Goal: Download file/media

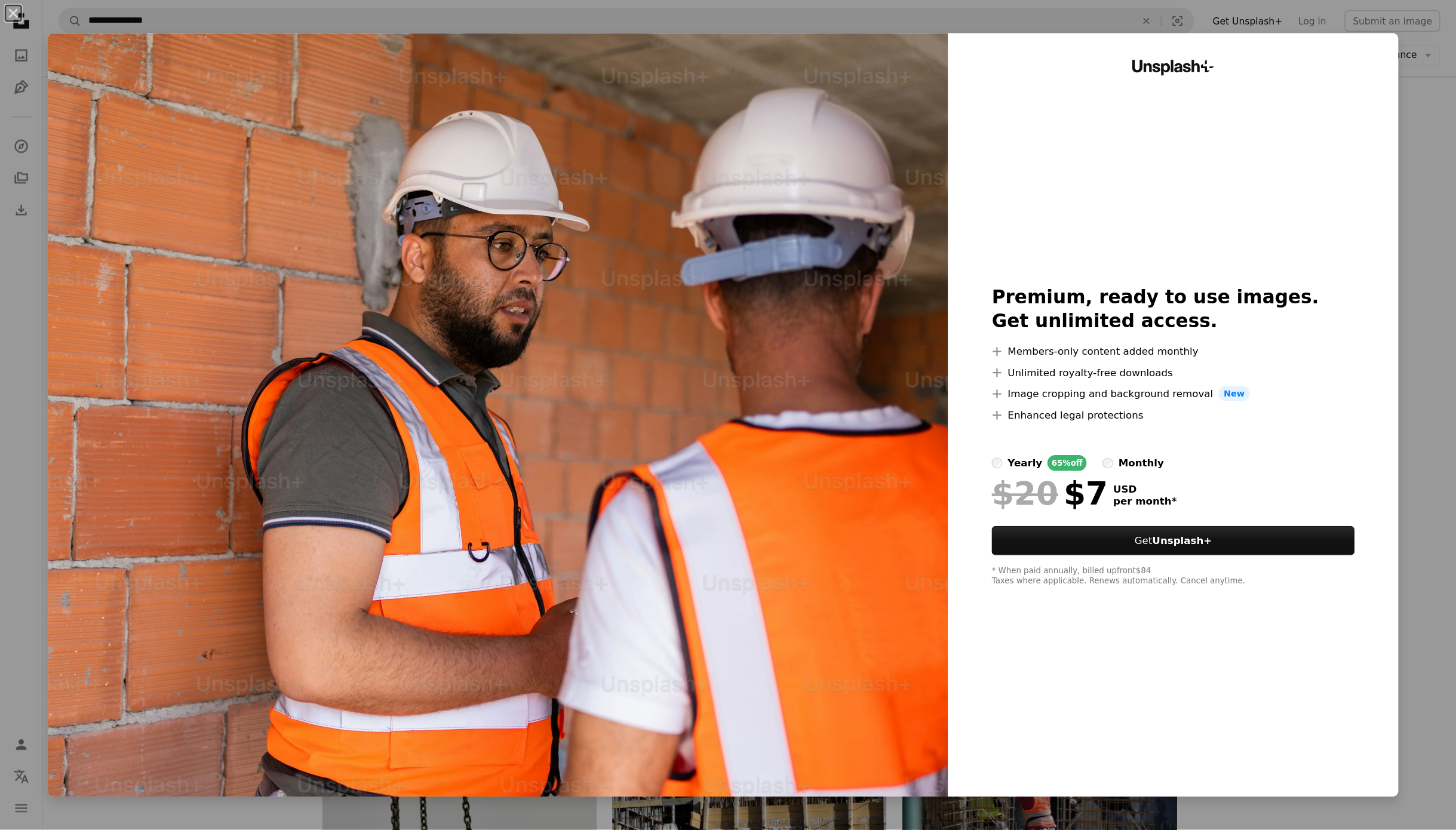
scroll to position [2516, 0]
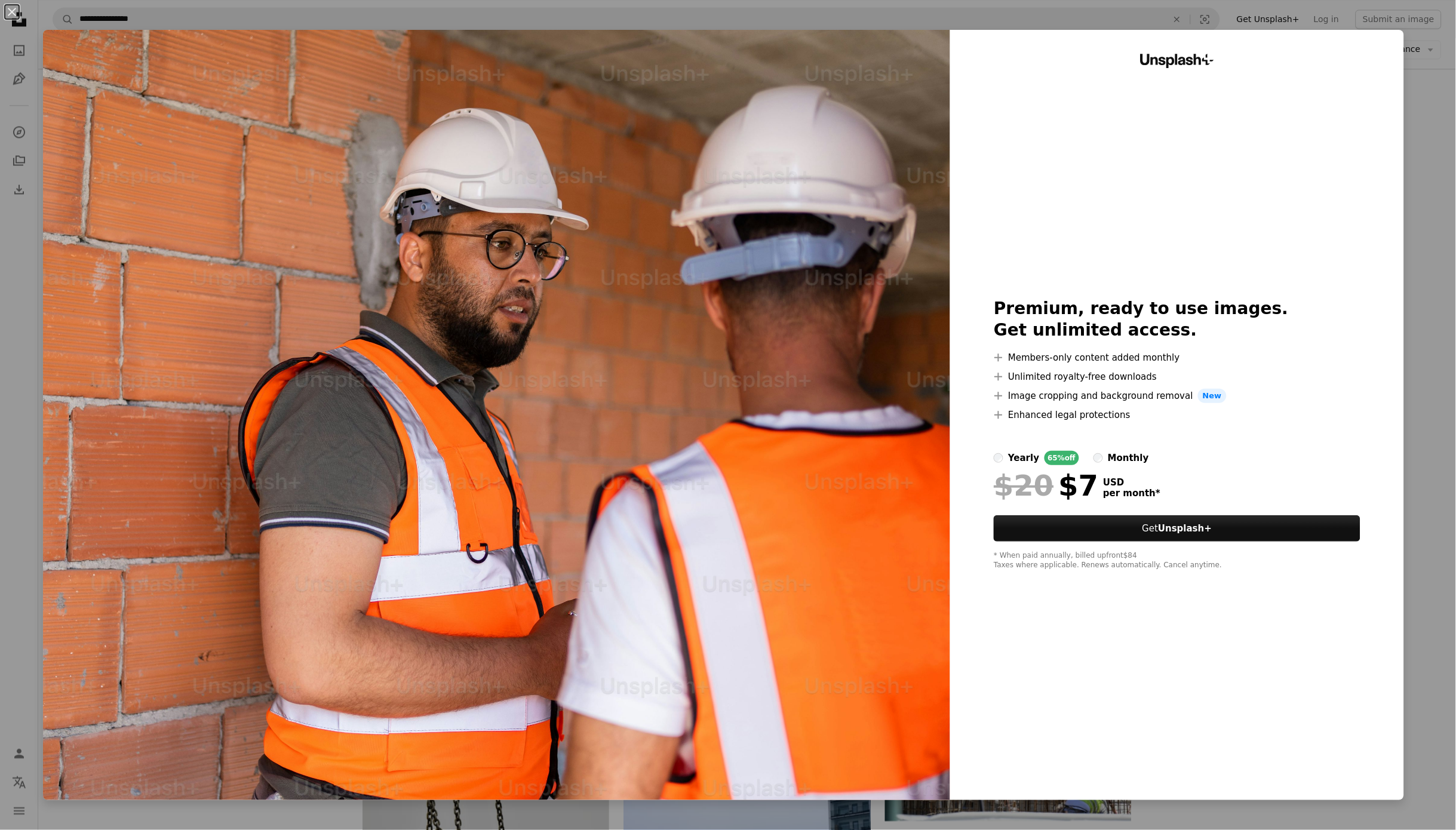
click at [1310, 222] on div "Unsplash+ Premium, ready to use images. Get unlimited access. A plus sign Membe…" at bounding box center [1177, 415] width 454 height 770
drag, startPoint x: 1402, startPoint y: 225, endPoint x: 1372, endPoint y: 223, distance: 30.1
click at [1310, 224] on div "Unsplash+ Premium, ready to use images. Get unlimited access. A plus sign Membe…" at bounding box center [1177, 415] width 454 height 770
click at [11, 11] on button "An X shape" at bounding box center [12, 12] width 15 height 15
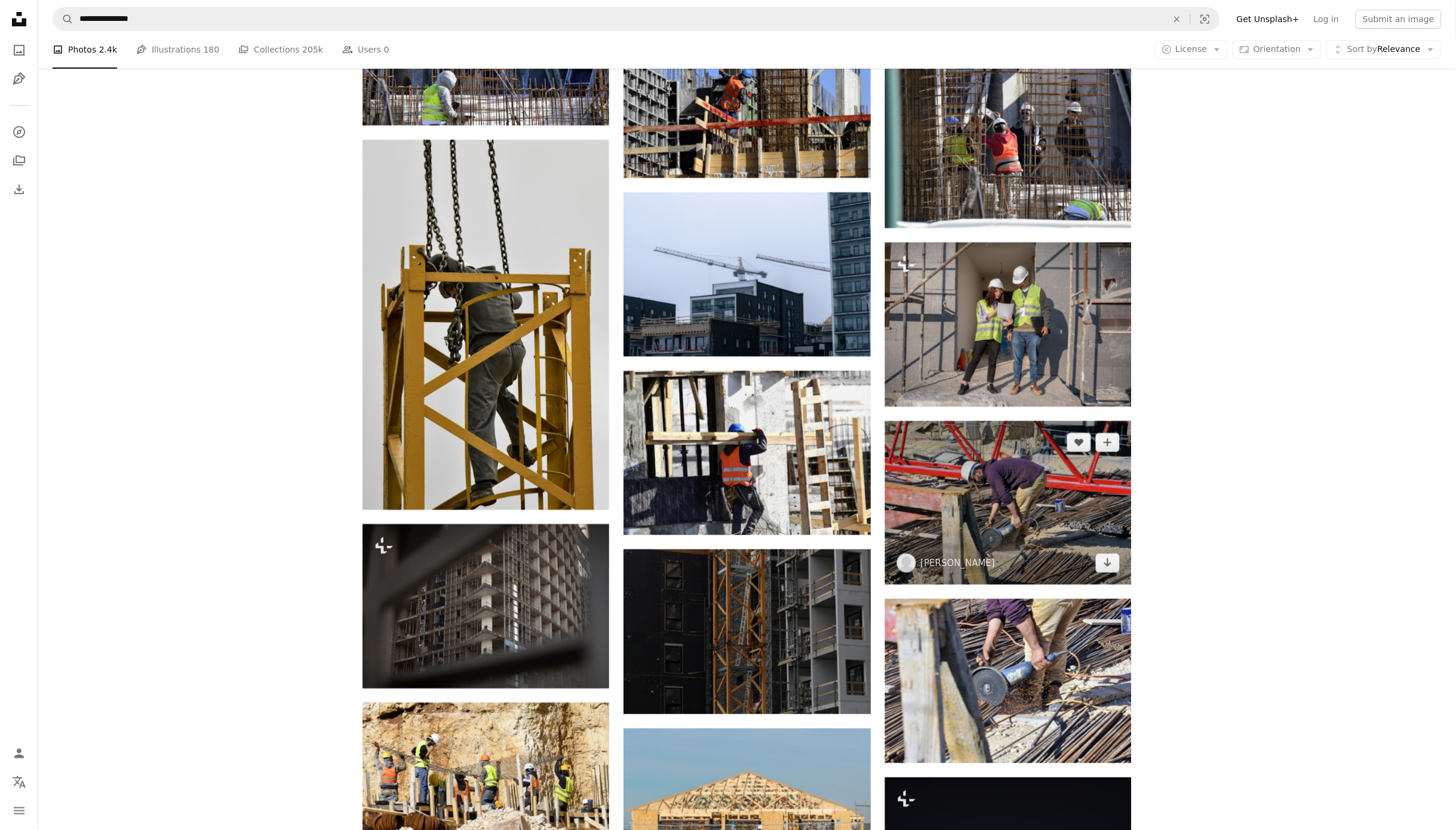
scroll to position [3113, 0]
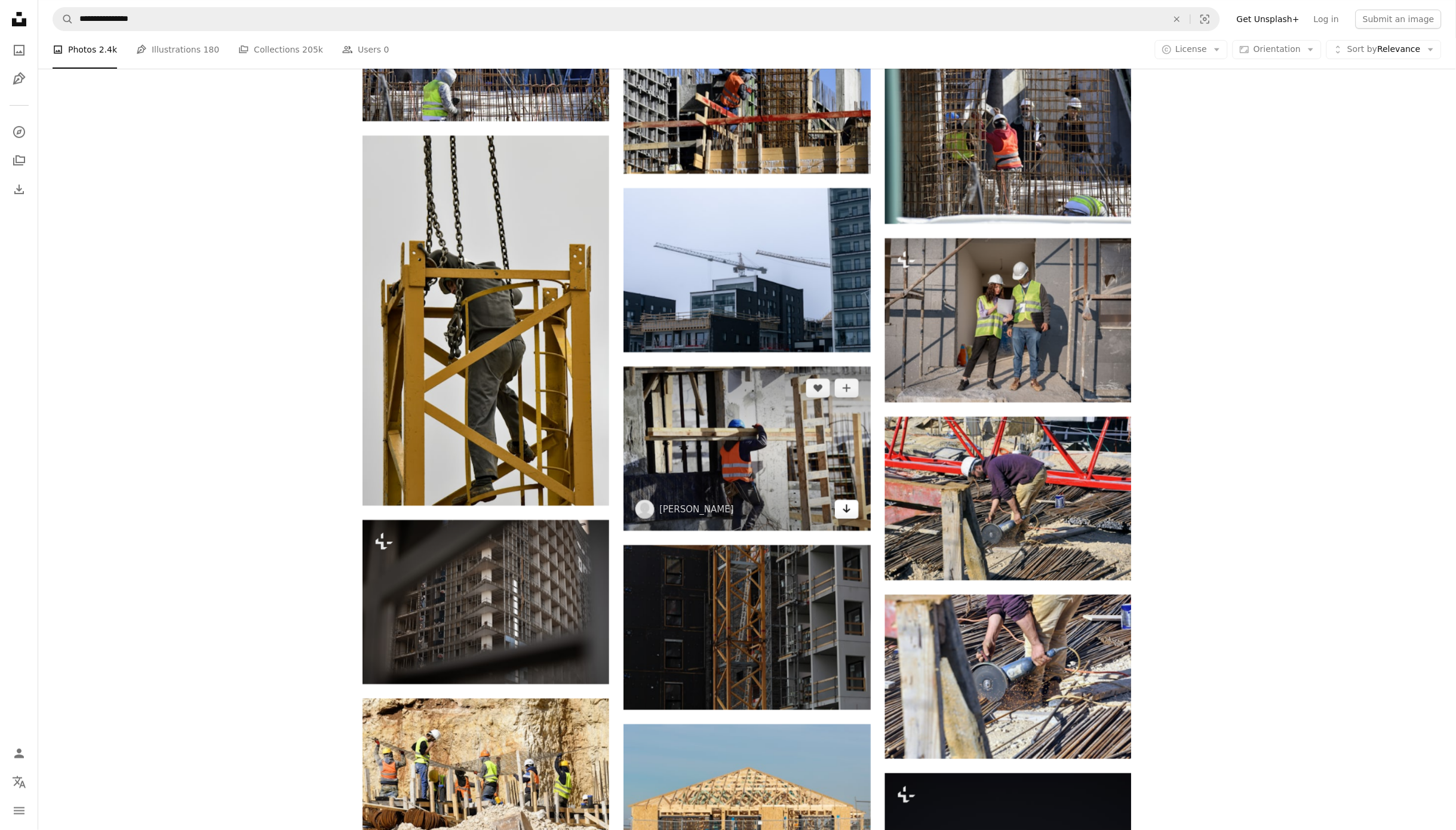
click at [845, 502] on icon "Arrow pointing down" at bounding box center [847, 509] width 9 height 15
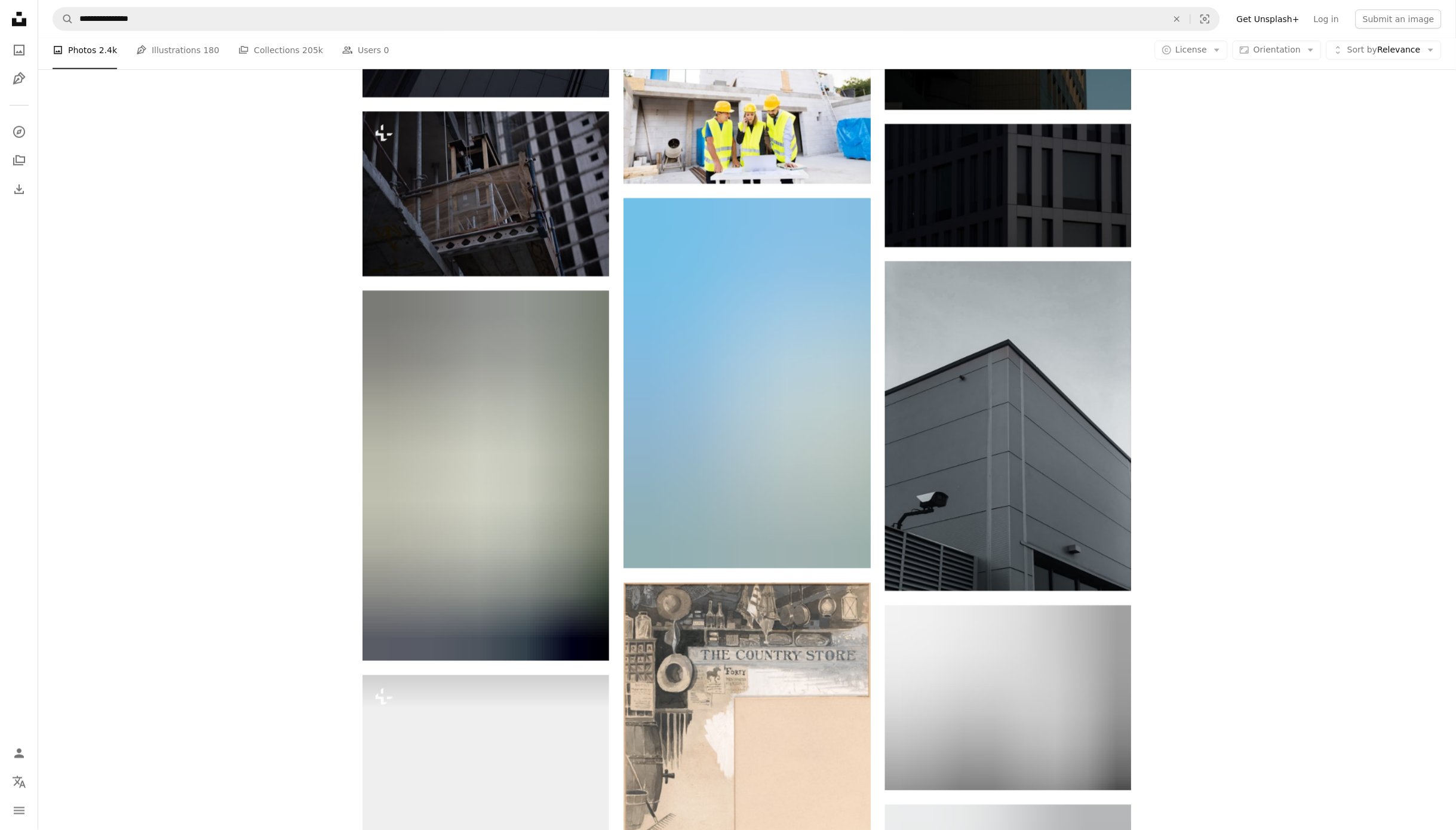
scroll to position [8483, 0]
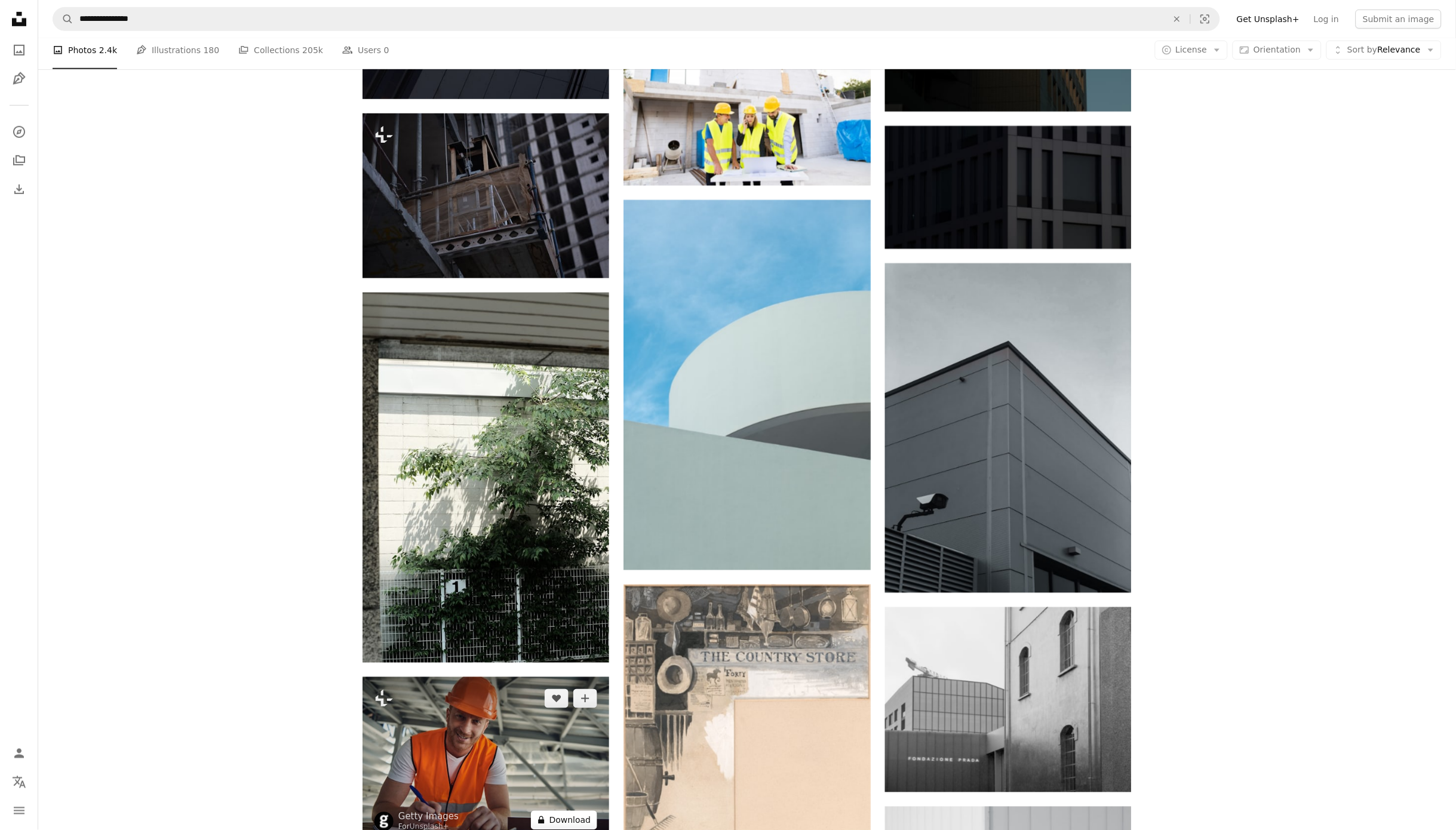
click at [586, 746] on button "A lock Download" at bounding box center [563, 820] width 67 height 19
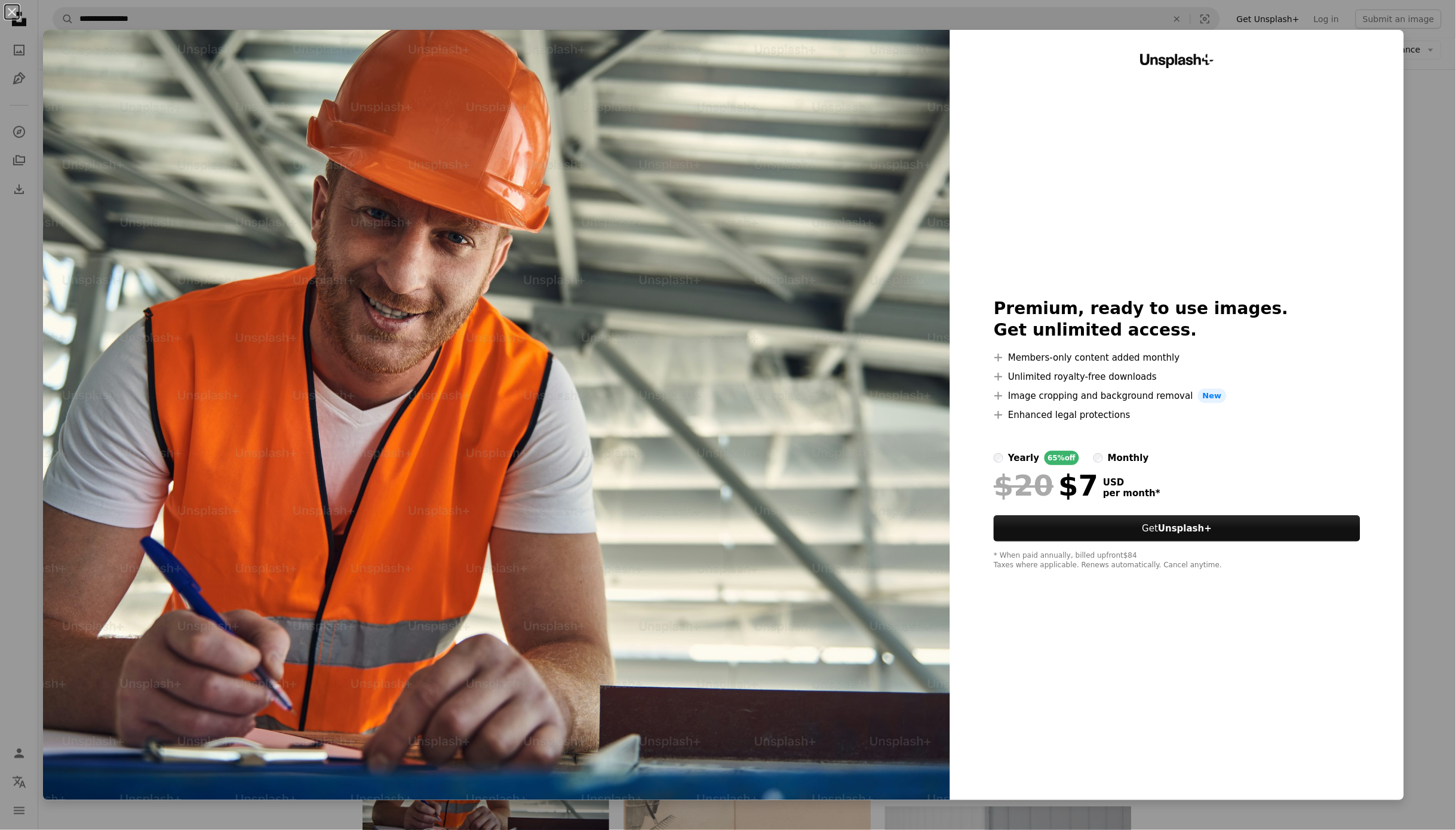
click at [1310, 148] on div "Unsplash+ Premium, ready to use images. Get unlimited access. A plus sign Membe…" at bounding box center [1177, 415] width 454 height 770
click at [1310, 156] on div "An X shape Unsplash+ Premium, ready to use images. Get unlimited access. A plus…" at bounding box center [728, 415] width 1456 height 830
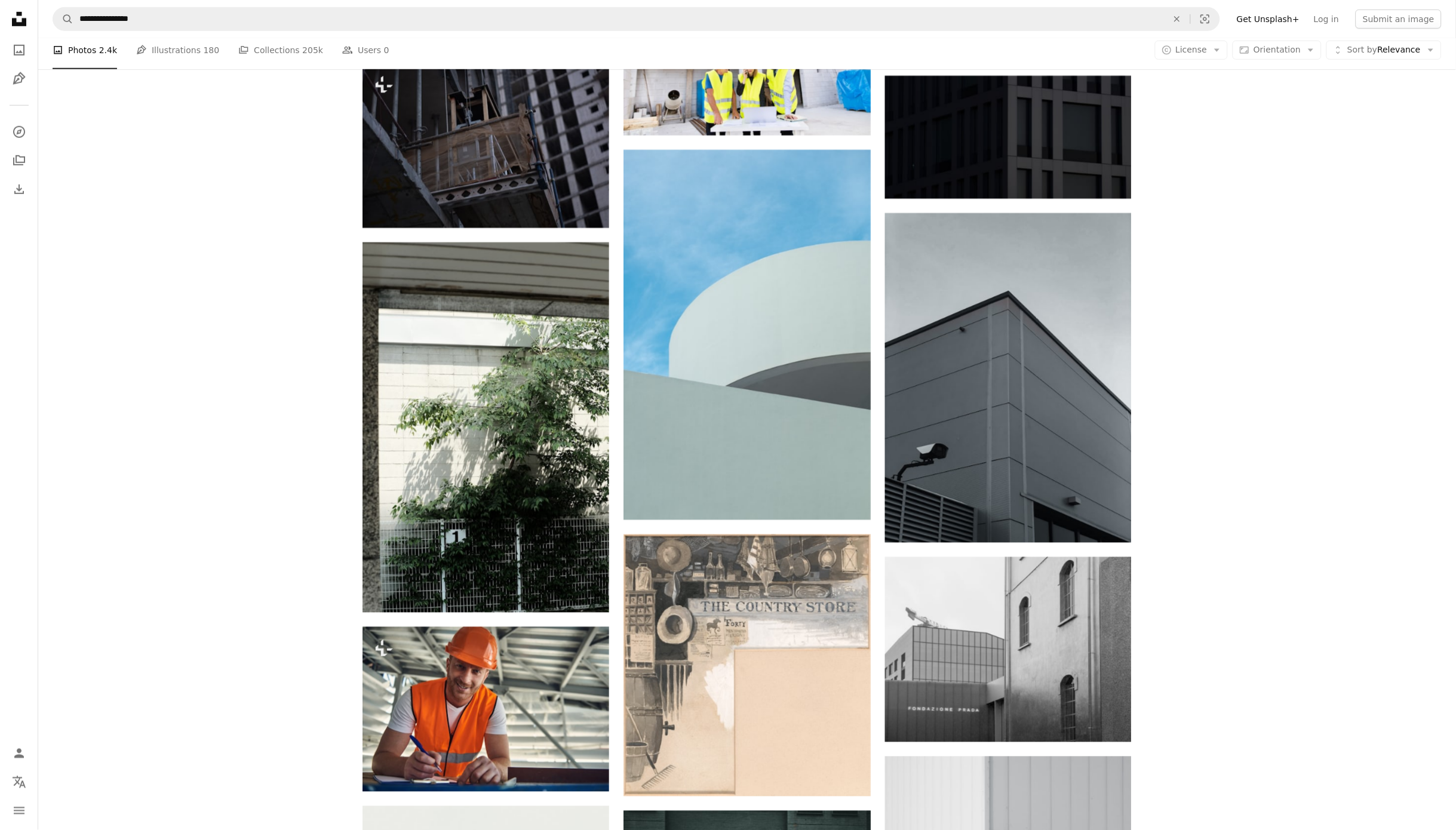
scroll to position [8440, 0]
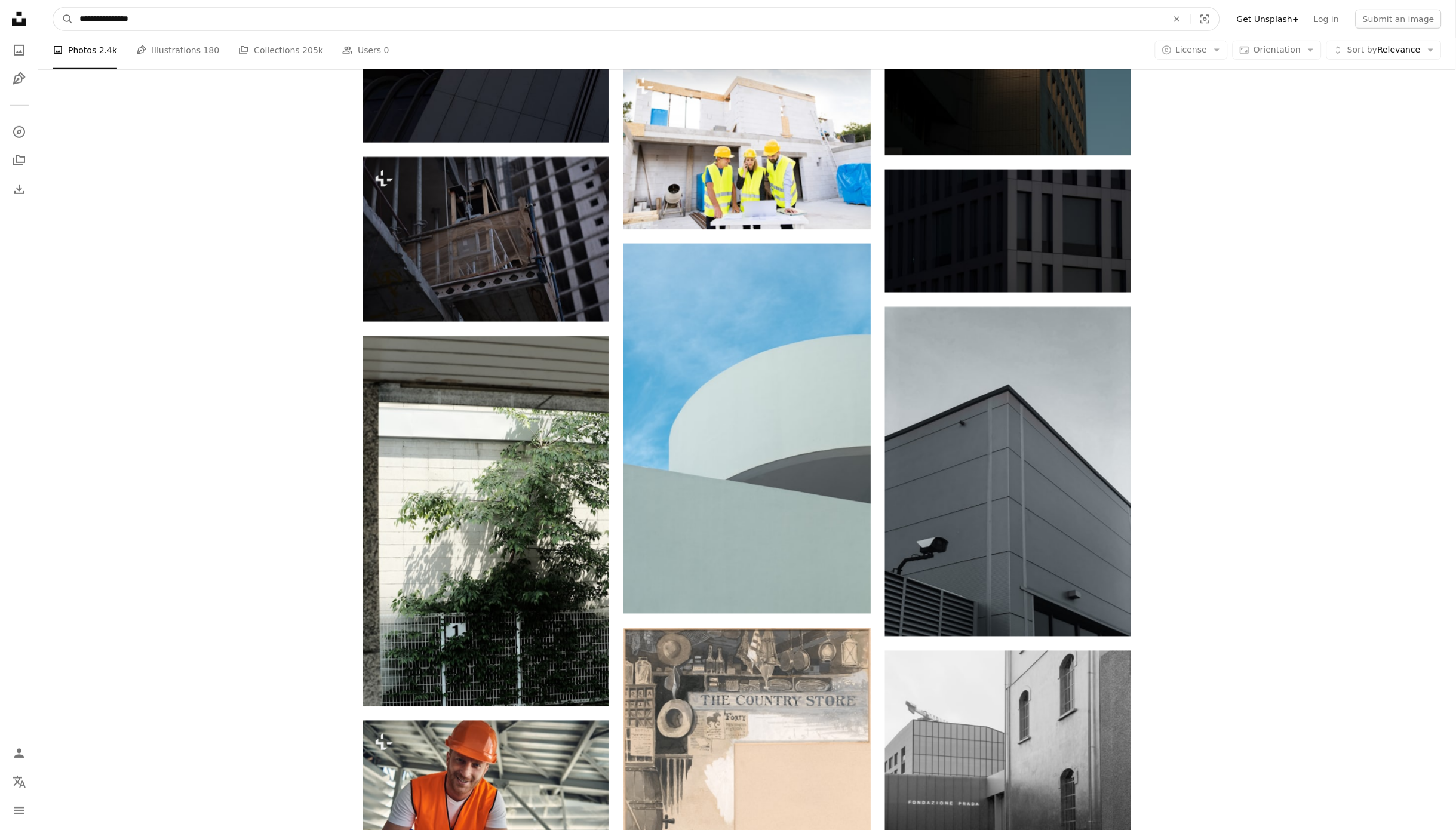
drag, startPoint x: 157, startPoint y: 19, endPoint x: 127, endPoint y: 19, distance: 30.0
click at [127, 19] on input "**********" at bounding box center [619, 18] width 1090 height 23
type input "**********"
click button "A magnifying glass" at bounding box center [63, 18] width 20 height 23
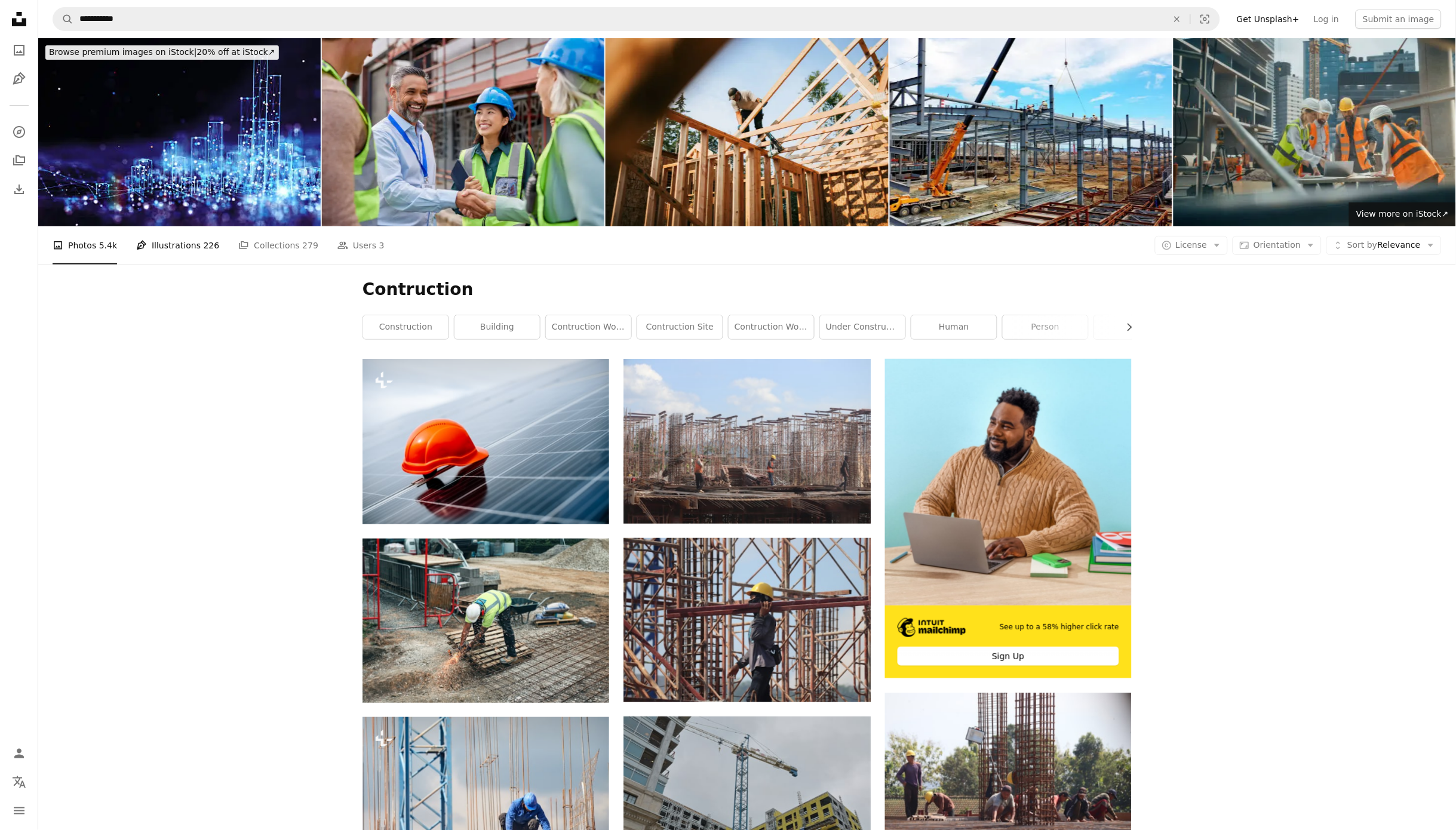
click at [175, 226] on link "Pen Tool Illustrations 226" at bounding box center [177, 245] width 83 height 39
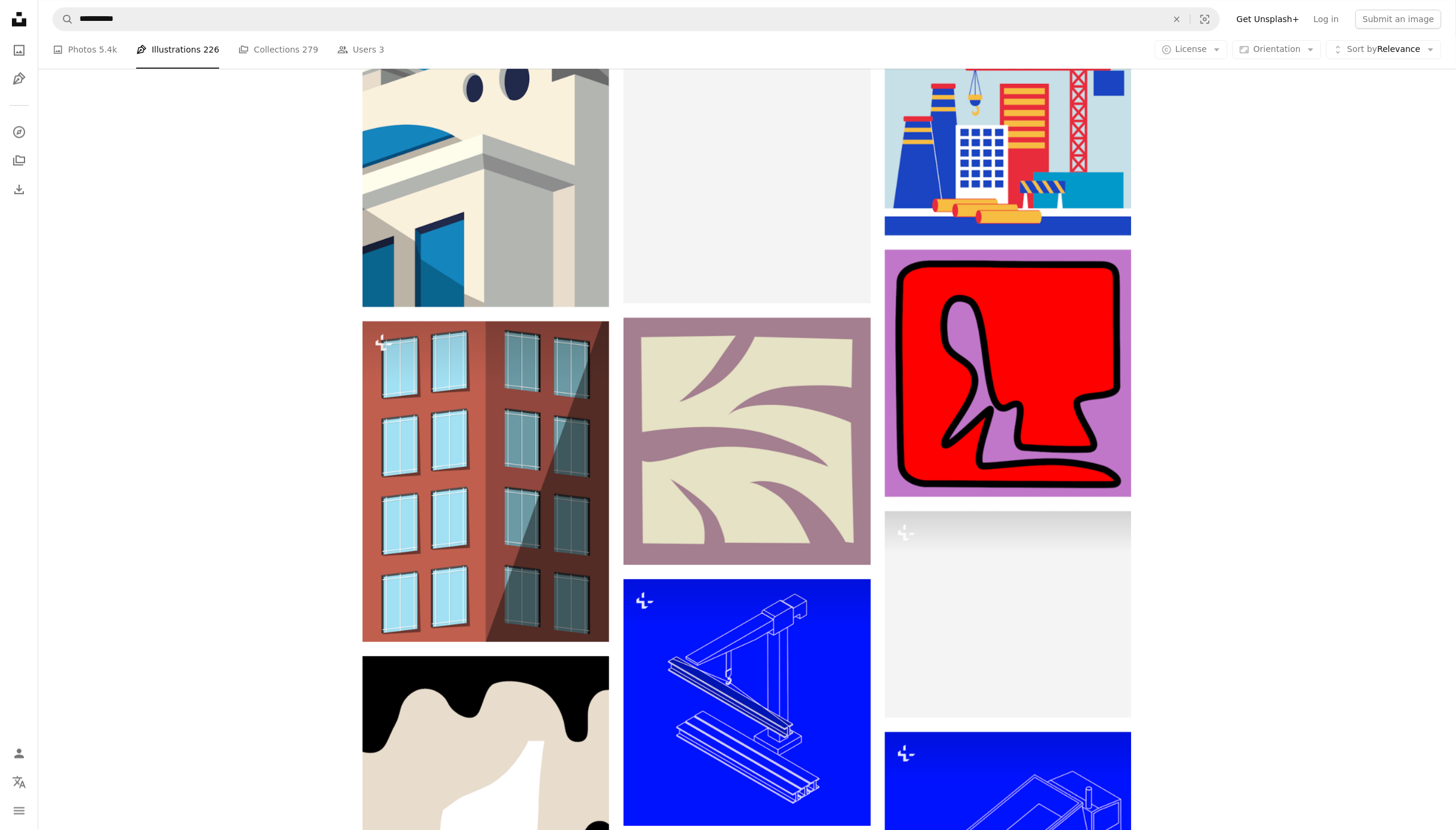
scroll to position [1435, 0]
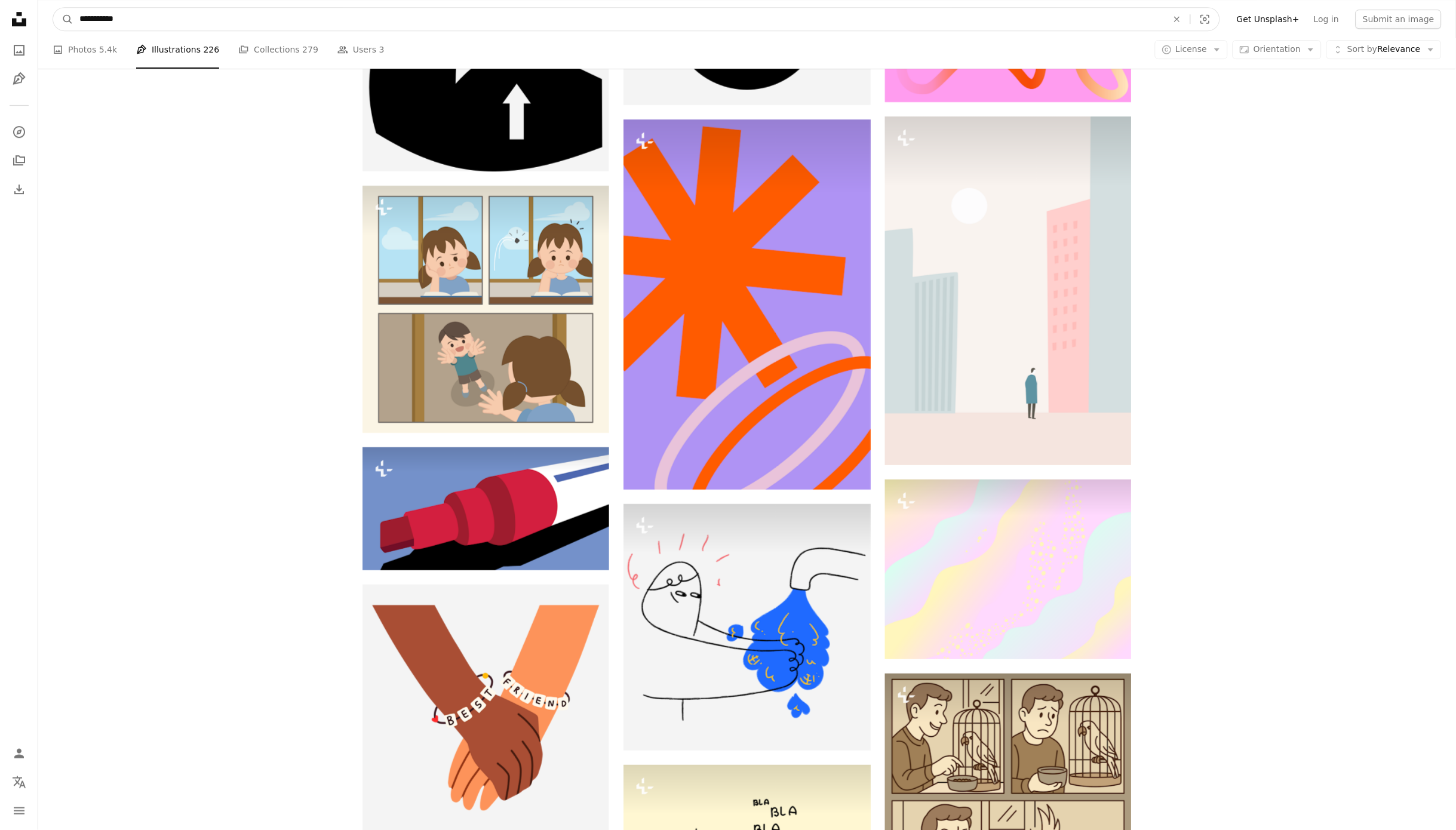
scroll to position [11202, 0]
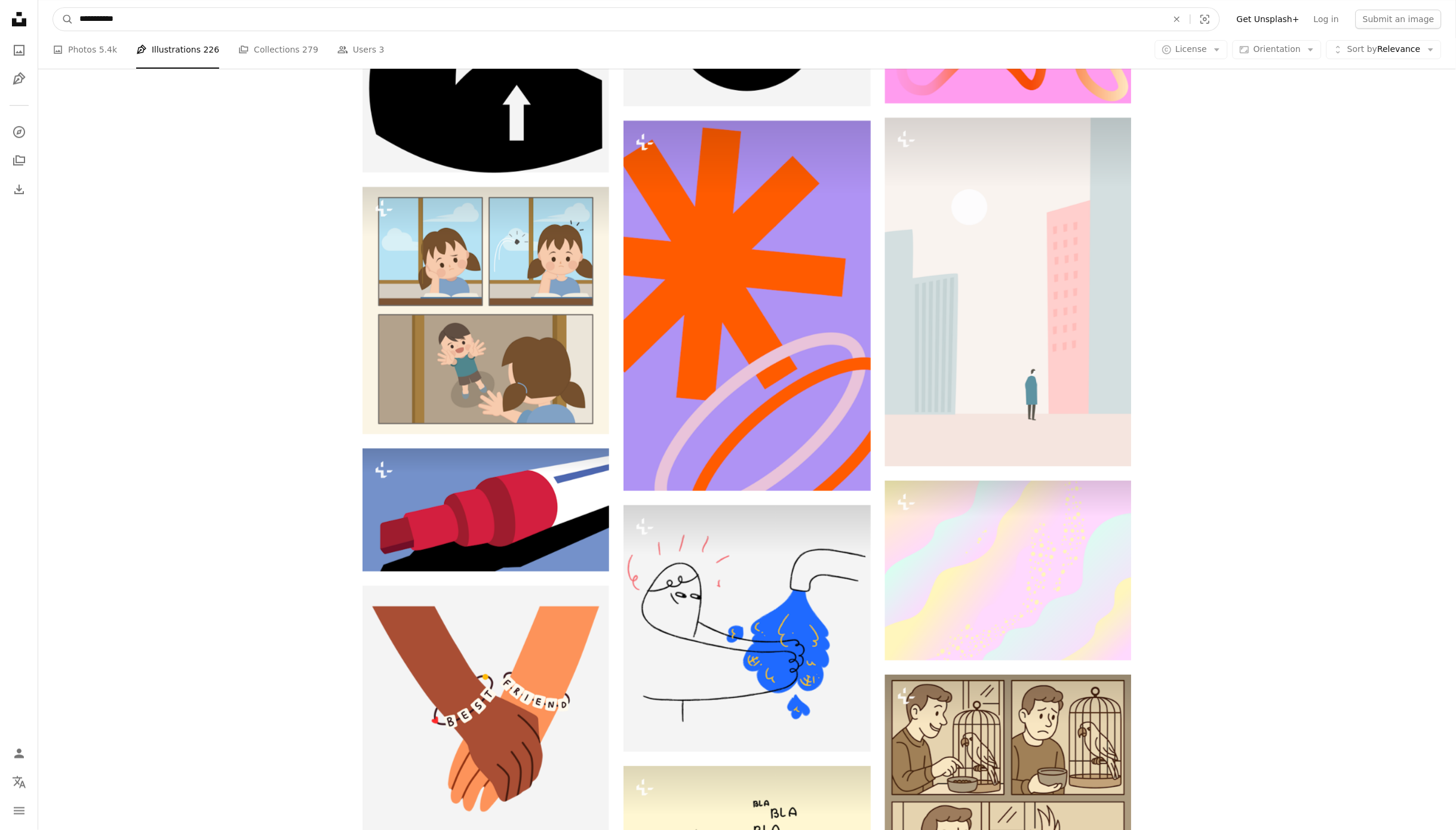
drag, startPoint x: 88, startPoint y: 14, endPoint x: 47, endPoint y: 15, distance: 41.0
click at [47, 15] on nav "**********" at bounding box center [747, 19] width 1417 height 39
type input "**********"
click button "A magnifying glass" at bounding box center [63, 18] width 20 height 23
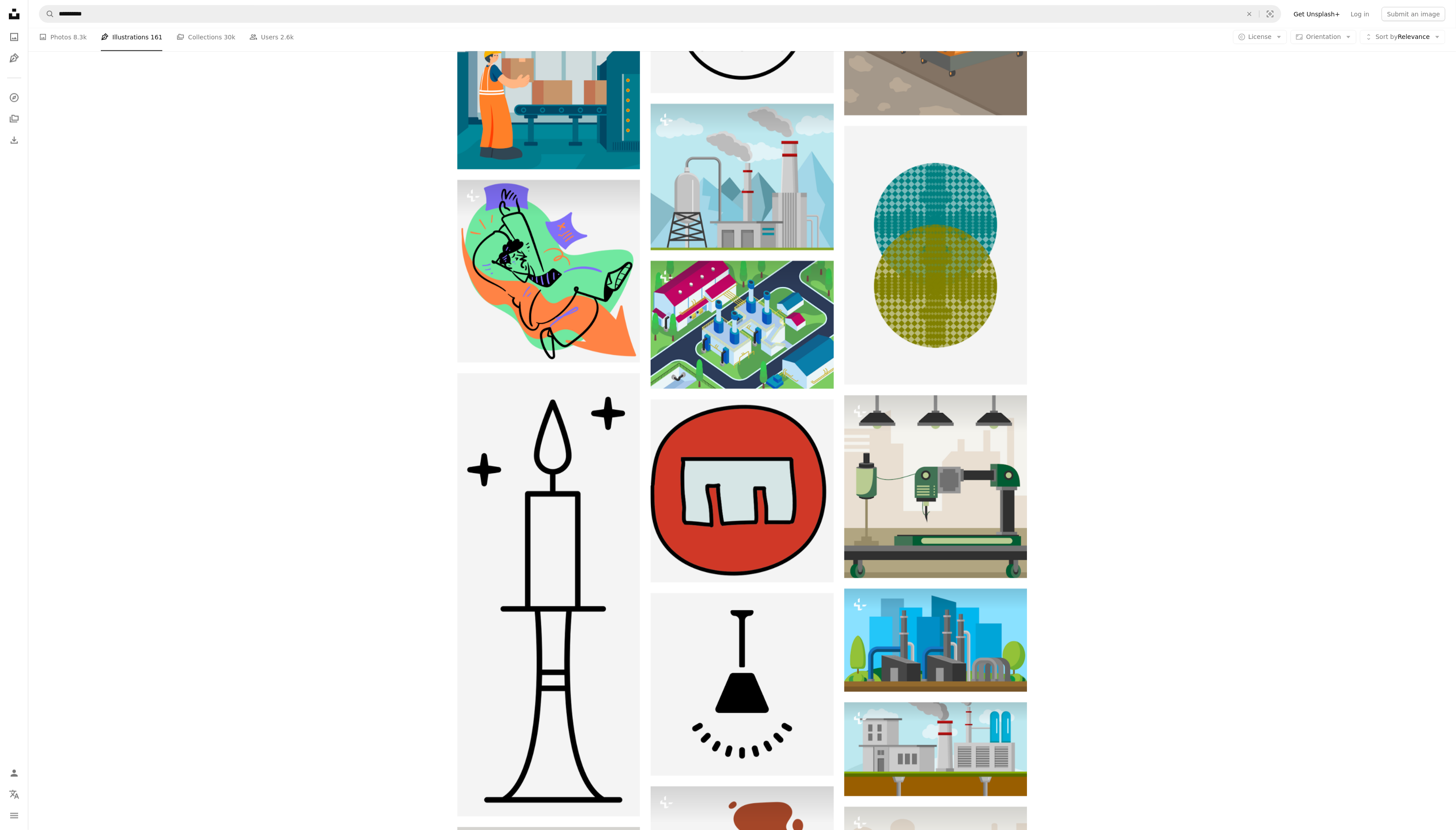
scroll to position [7029, 0]
click at [208, 33] on link "A stack of folders Collections 30k" at bounding box center [206, 37] width 59 height 29
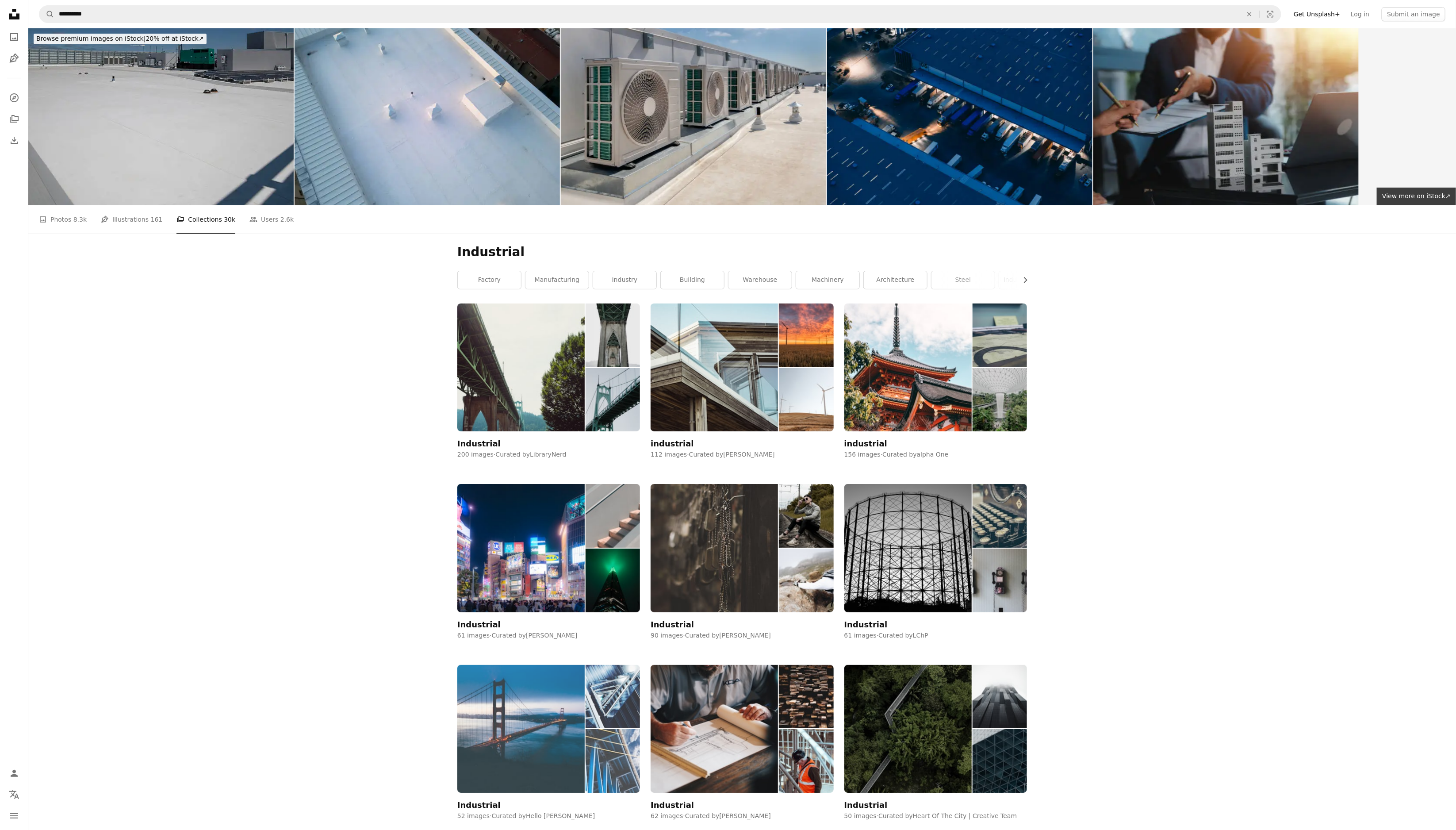
click at [637, 553] on img at bounding box center [613, 697] width 54 height 64
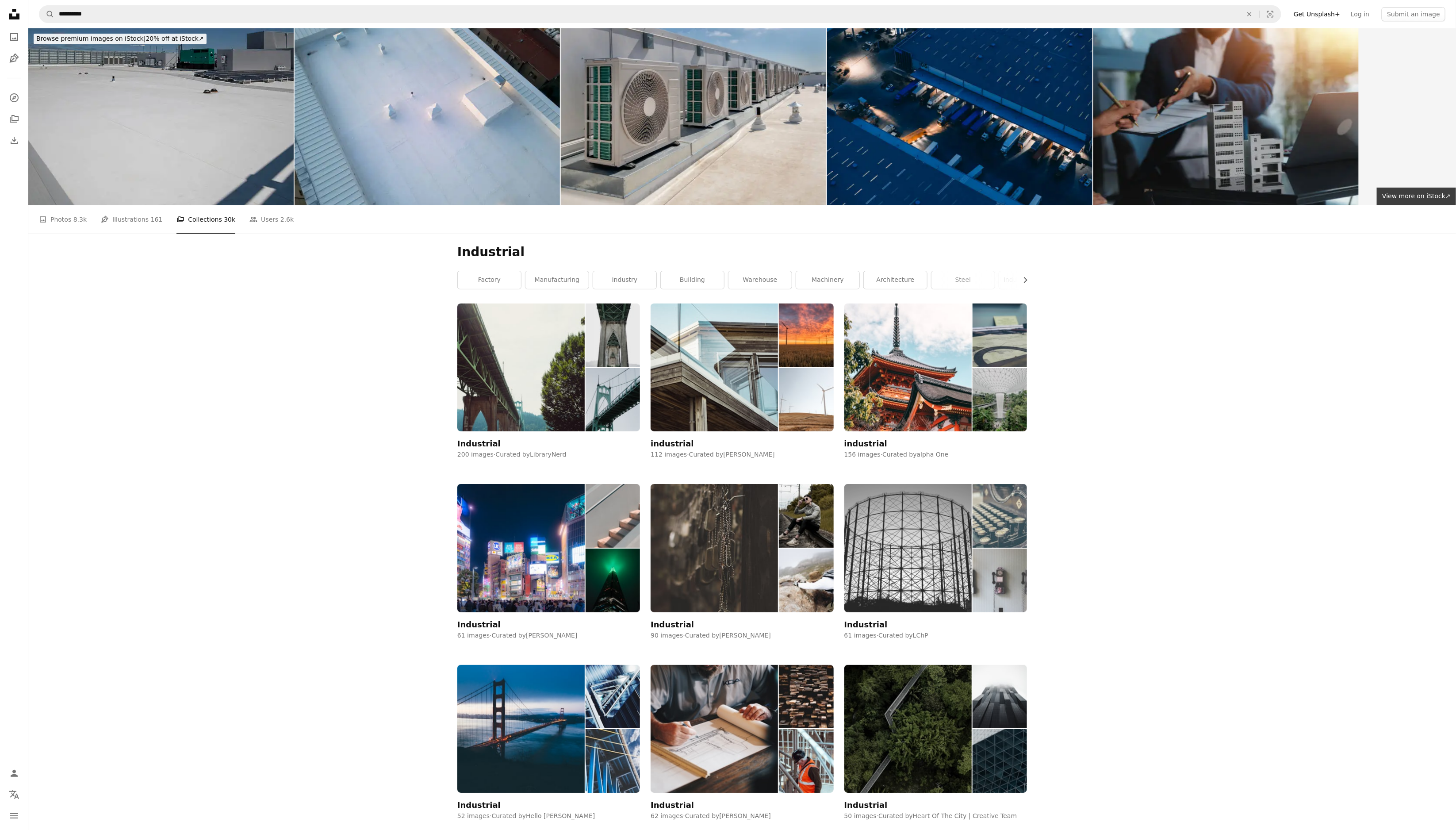
click at [930, 484] on img at bounding box center [908, 548] width 127 height 128
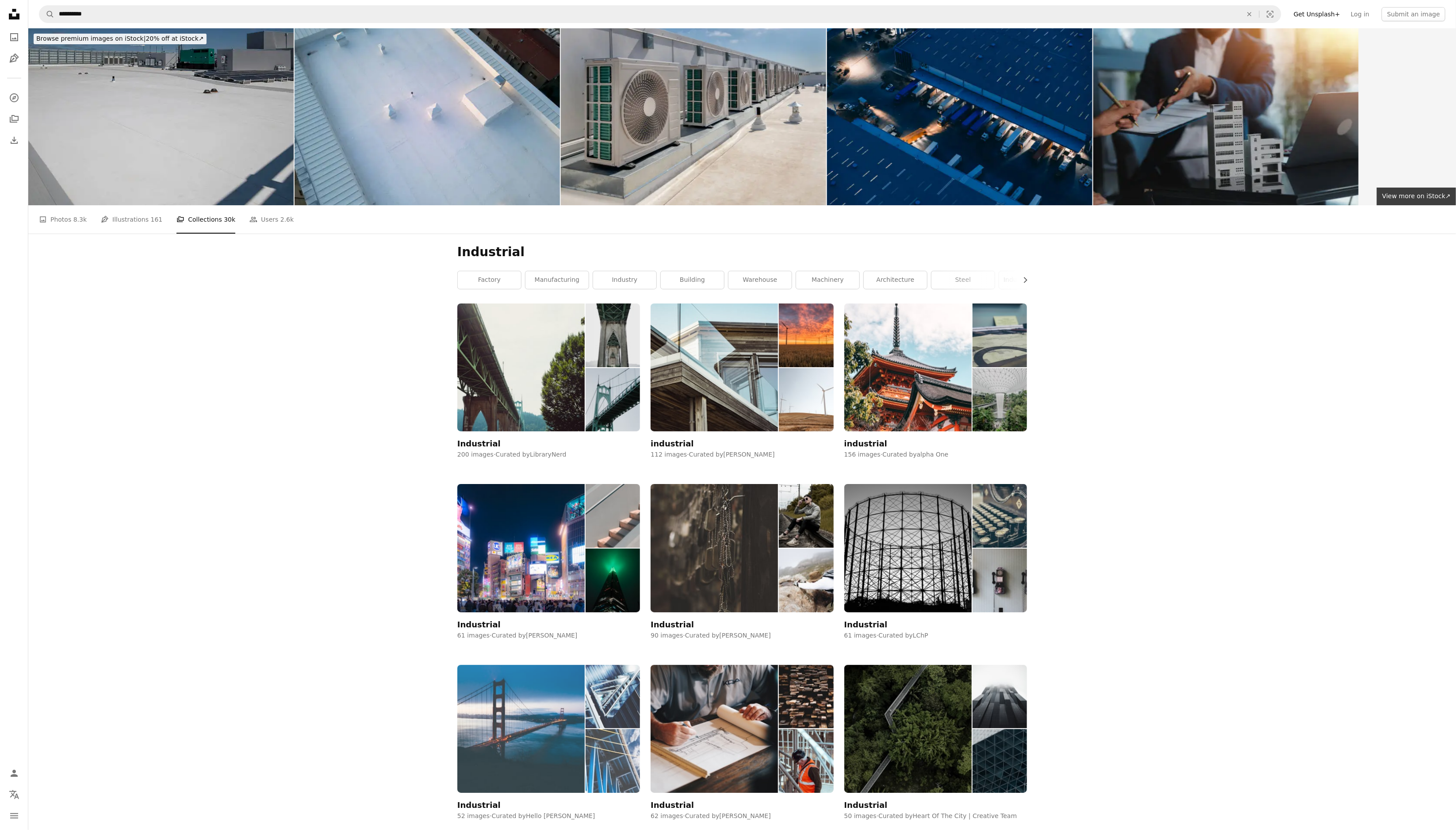
click at [629, 553] on img at bounding box center [613, 697] width 54 height 64
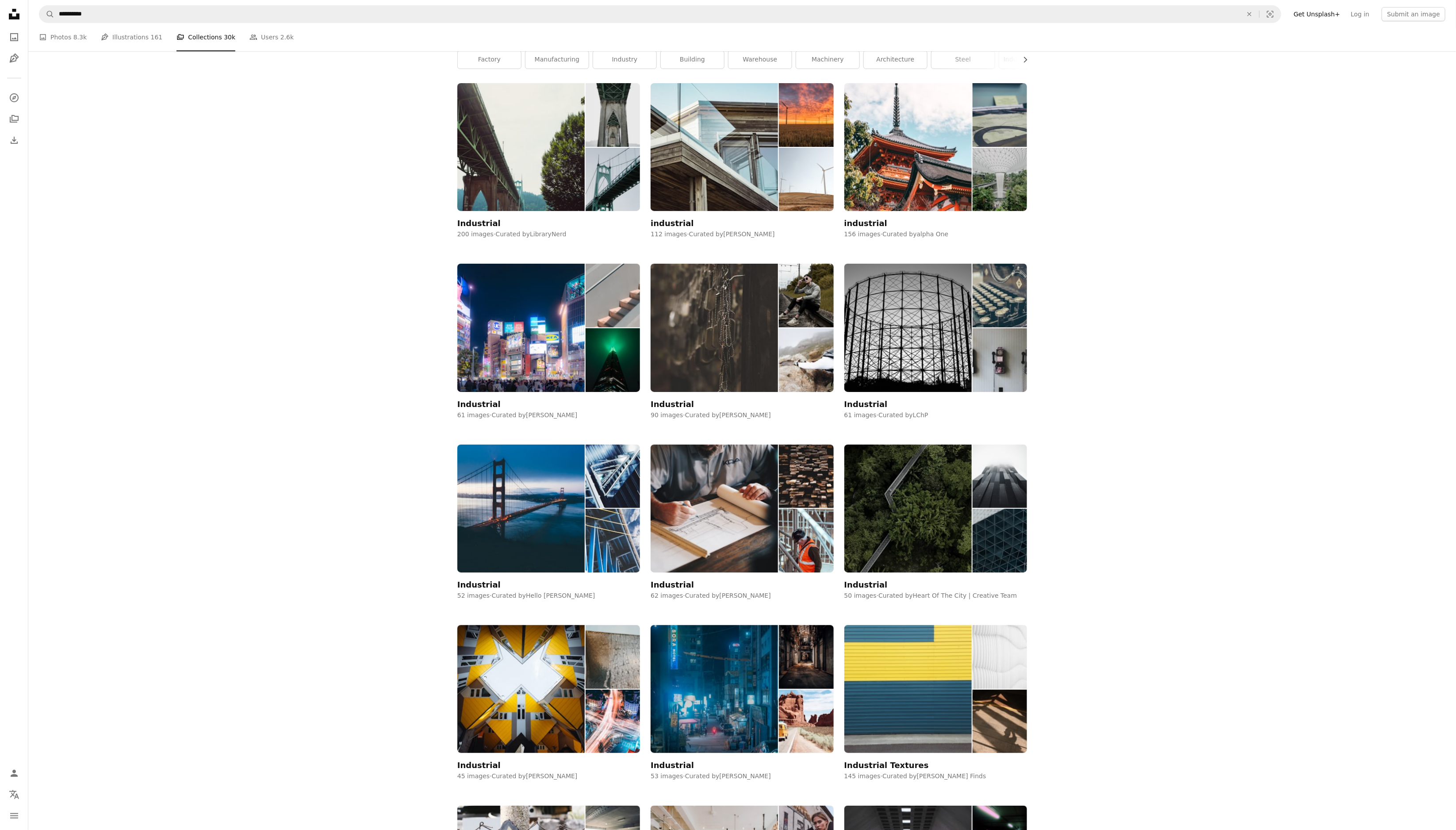
scroll to position [232, 0]
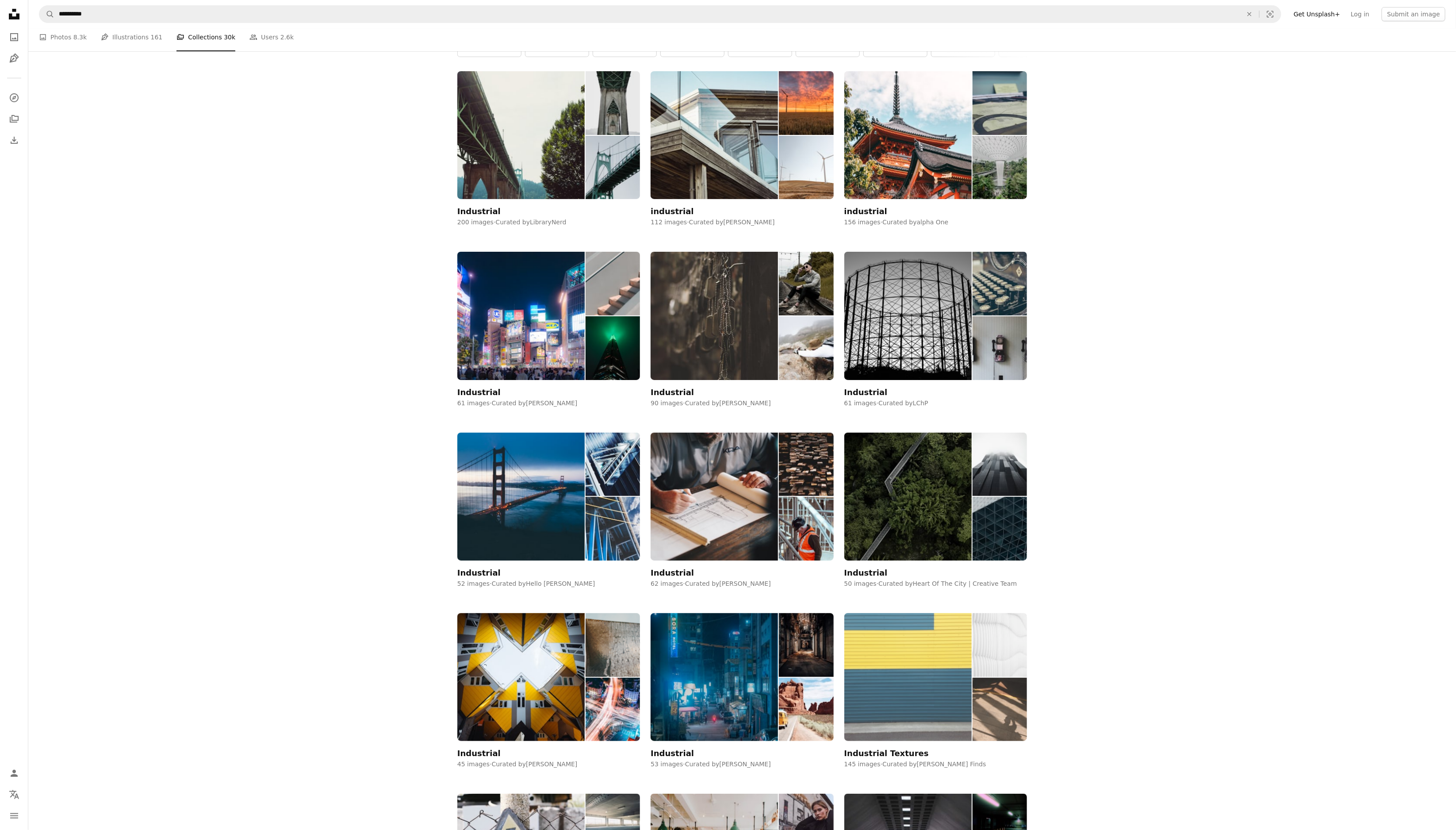
click at [970, 553] on img at bounding box center [1000, 645] width 54 height 64
